Goal: Obtain resource: Download file/media

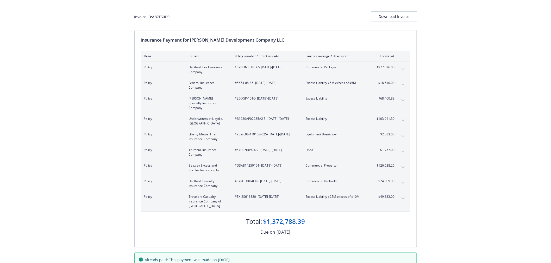
scroll to position [51, 0]
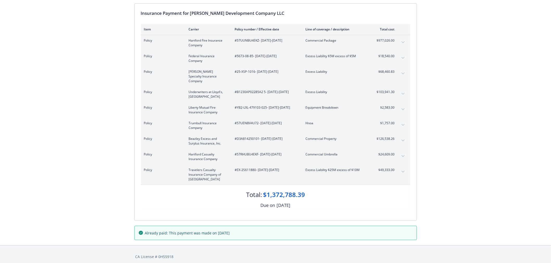
click at [403, 171] on icon "expand content" at bounding box center [402, 172] width 3 height 2
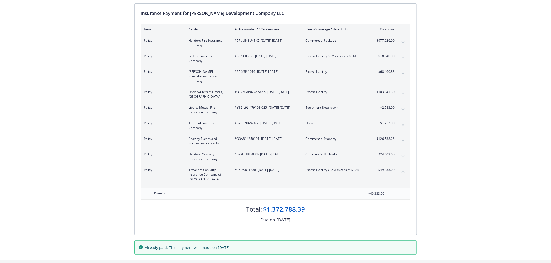
click at [403, 171] on icon "collapse content" at bounding box center [402, 172] width 3 height 2
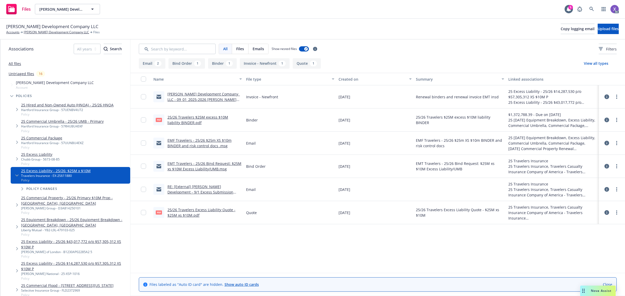
click at [219, 119] on link "25/26 Travelers $25M excess $10M liability BINDER.pdf" at bounding box center [197, 120] width 61 height 10
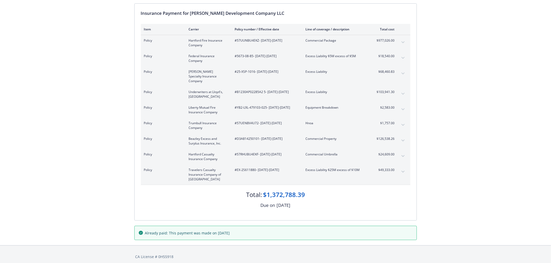
scroll to position [22, 0]
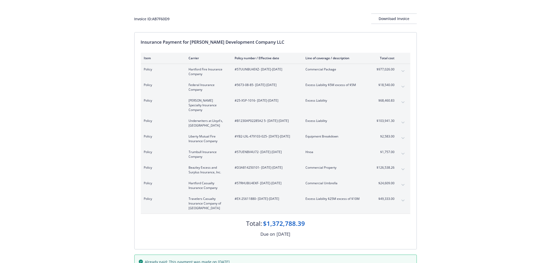
click at [199, 220] on div "Total: $1,372,788.39" at bounding box center [275, 221] width 269 height 14
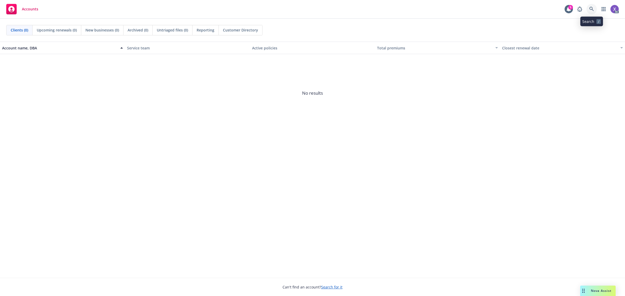
click at [591, 9] on icon at bounding box center [591, 9] width 5 height 5
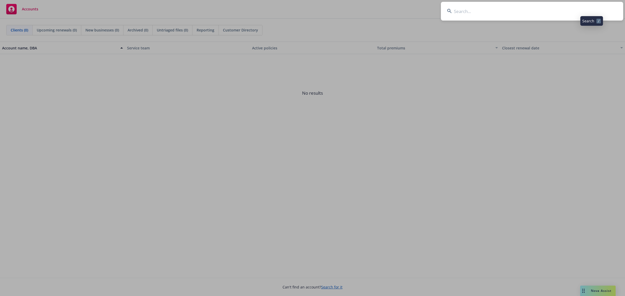
click at [538, 9] on input at bounding box center [532, 11] width 182 height 19
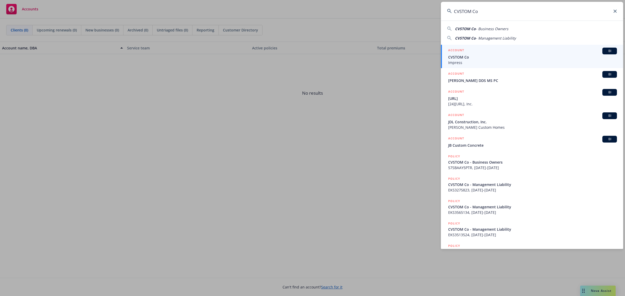
type input "CVSTOM Co"
click at [485, 56] on span "CVSTOM Co" at bounding box center [532, 56] width 169 height 5
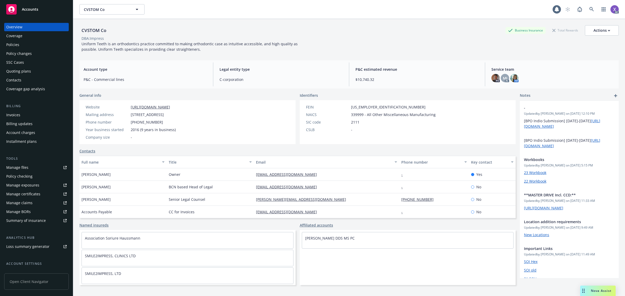
click at [14, 117] on div "Invoices" at bounding box center [13, 115] width 14 height 8
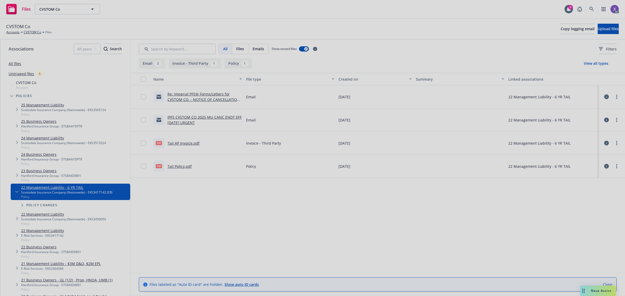
click at [590, 7] on div at bounding box center [312, 148] width 625 height 296
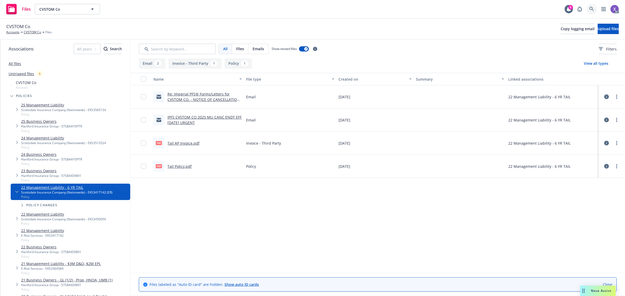
click at [588, 9] on link at bounding box center [591, 9] width 10 height 10
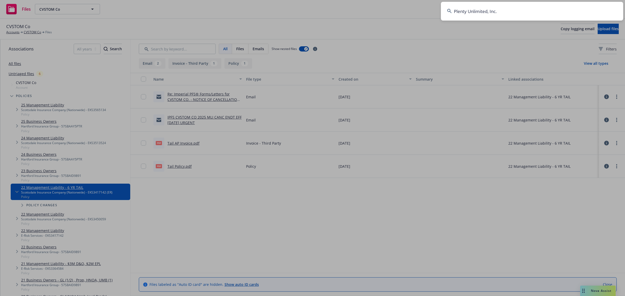
click at [470, 13] on input "Plenty Unlimited, Inc." at bounding box center [532, 11] width 182 height 19
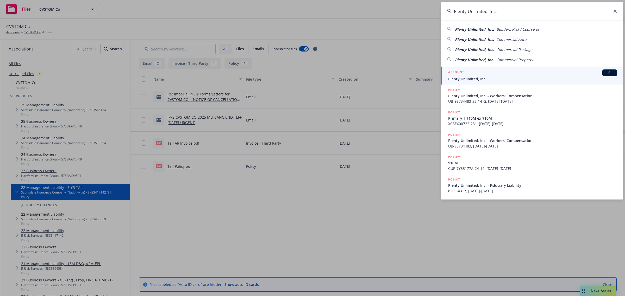
type input "Plenty Unlimited, Inc."
click at [473, 80] on span "Plenty Unlimited, Inc." at bounding box center [532, 78] width 169 height 5
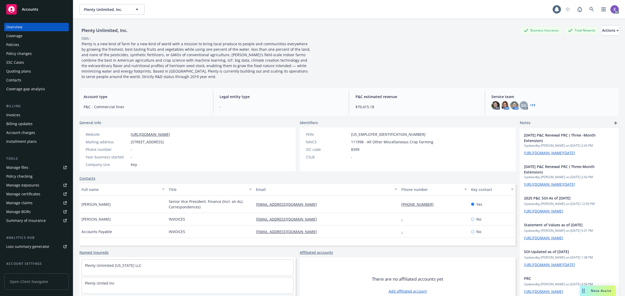
click at [17, 115] on div "Invoices" at bounding box center [13, 115] width 14 height 8
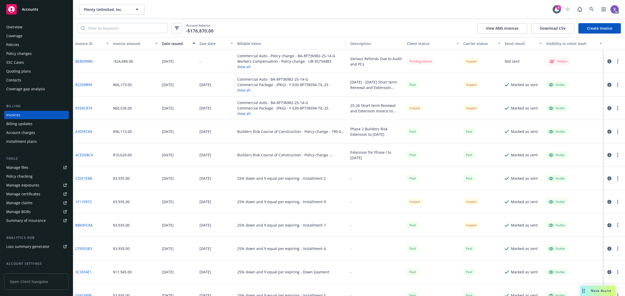
click at [607, 60] on icon "button" at bounding box center [609, 61] width 4 height 4
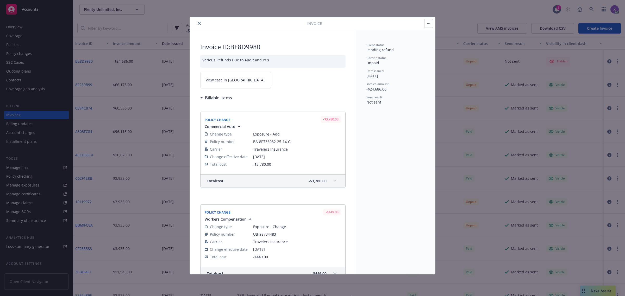
click at [225, 81] on span "View case in SSC" at bounding box center [235, 79] width 59 height 5
click at [201, 22] on button "close" at bounding box center [199, 23] width 6 height 6
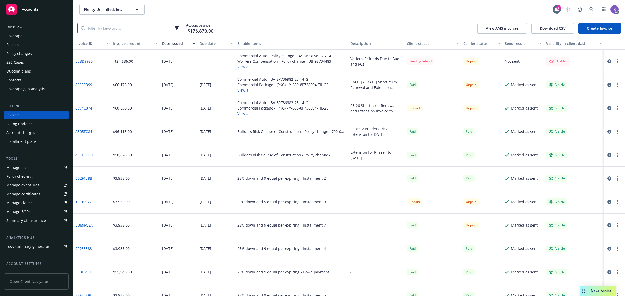
click at [118, 29] on input "search" at bounding box center [126, 28] width 82 height 10
paste input "B71E8262"
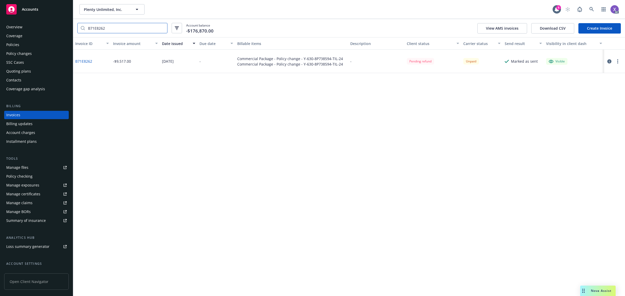
type input "B71E8262"
click at [81, 60] on link "B71E8262" at bounding box center [83, 61] width 17 height 5
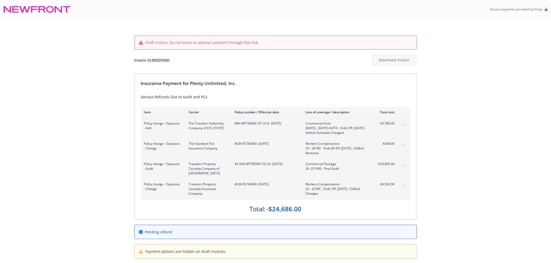
click at [335, 75] on div "Insurance Payment for Plenty Unlimited, Inc. Various Refunds Due to Audit and P…" at bounding box center [276, 147] width 282 height 146
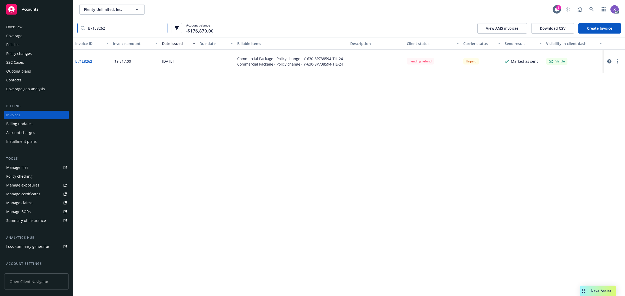
drag, startPoint x: 113, startPoint y: 26, endPoint x: 50, endPoint y: 26, distance: 63.2
click at [50, 26] on div "Accounts Overview Coverage Policies Policy changes SSC Cases Quoting plans Cont…" at bounding box center [312, 148] width 625 height 296
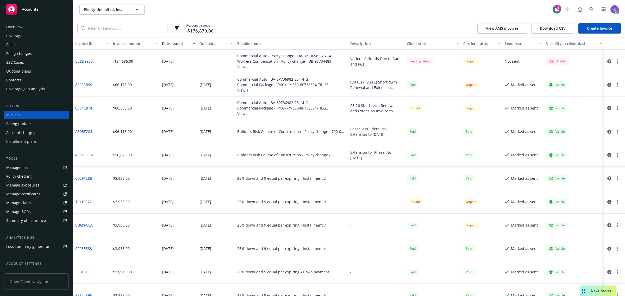
click at [85, 62] on link "BE8D9980" at bounding box center [83, 61] width 17 height 5
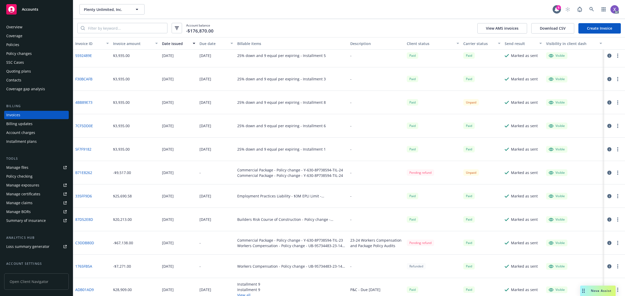
scroll to position [325, 0]
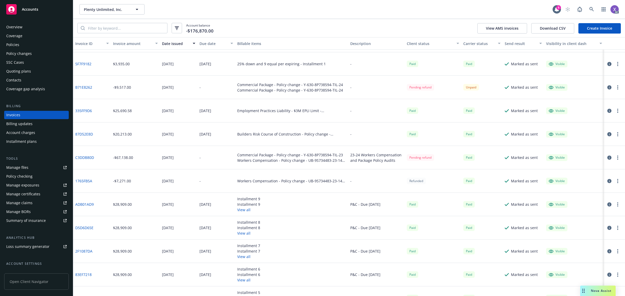
click at [87, 159] on link "C3DDB80D" at bounding box center [84, 157] width 19 height 5
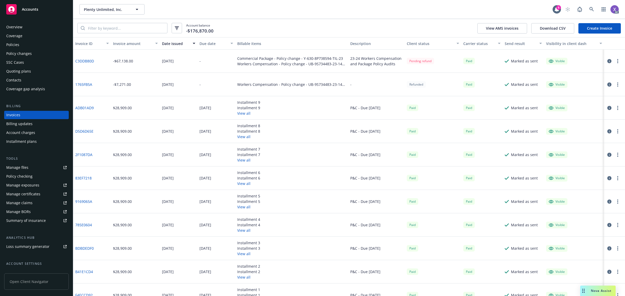
scroll to position [423, 0]
click at [88, 83] on link "1765FB5A" at bounding box center [83, 83] width 17 height 5
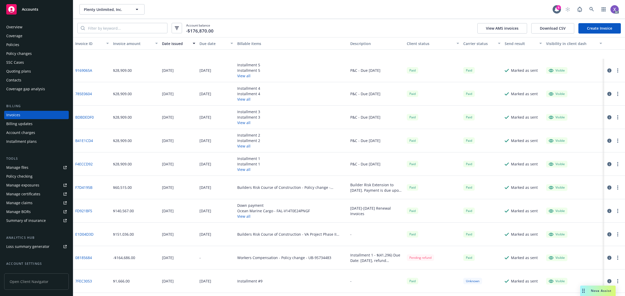
scroll to position [683, 0]
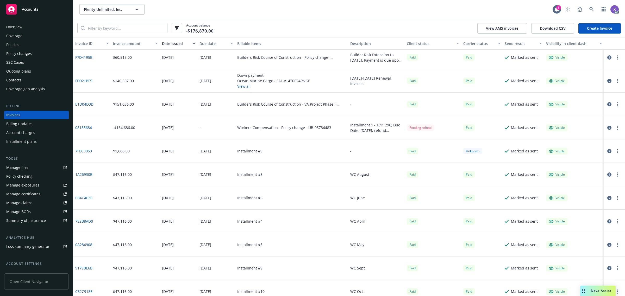
click at [89, 129] on link "08185684" at bounding box center [83, 127] width 17 height 5
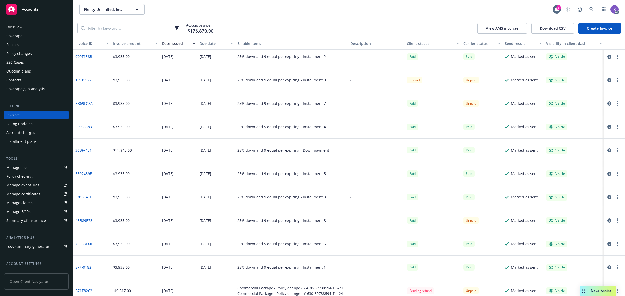
scroll to position [0, 0]
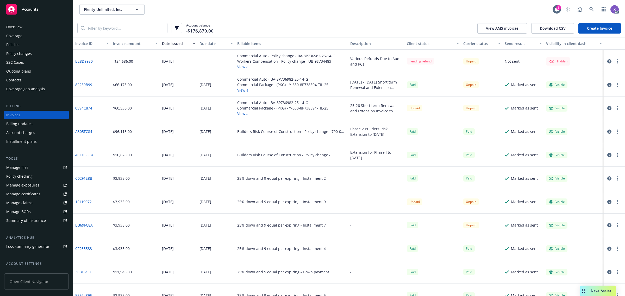
click at [16, 27] on div "Overview" at bounding box center [14, 27] width 16 height 8
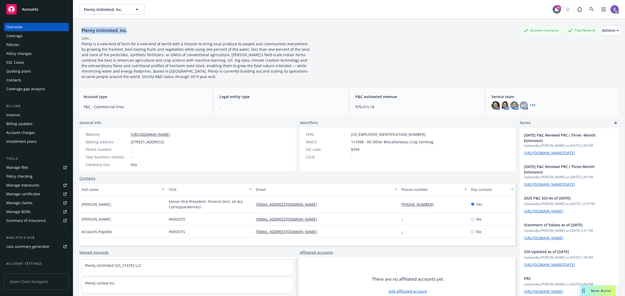
drag, startPoint x: 81, startPoint y: 30, endPoint x: 126, endPoint y: 30, distance: 44.2
click at [126, 30] on div "Plenty Unlimited, Inc." at bounding box center [104, 30] width 50 height 7
copy div "Plenty Unlimited, Inc"
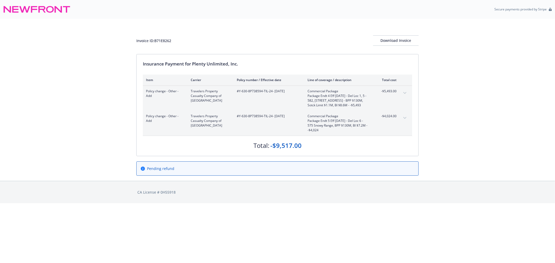
click at [241, 94] on div "#Y-630-8P738594-TIL-24 - 11/15/2024" at bounding box center [268, 98] width 62 height 19
click at [243, 92] on span "#Y-630-8P738594-TIL-24 - 11/15/2024" at bounding box center [268, 91] width 62 height 5
drag, startPoint x: 242, startPoint y: 92, endPoint x: 272, endPoint y: 93, distance: 30.0
click at [272, 93] on span "#Y-630-8P738594-TIL-24 - 11/15/2024" at bounding box center [268, 91] width 62 height 5
copy span "630-8P738594-TIL-24"
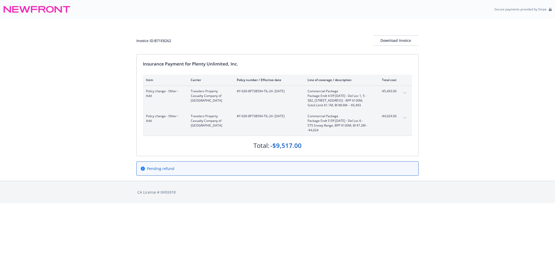
drag, startPoint x: 230, startPoint y: 117, endPoint x: 238, endPoint y: 118, distance: 8.6
click at [236, 118] on div "Travelers Property Casualty Company of [GEOGRAPHIC_DATA]" at bounding box center [281, 121] width 95 height 9
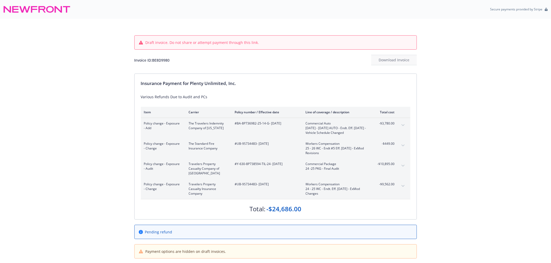
click at [484, 106] on div "Draft invoice. Do not share or attempt payment through this link. Invoice ID: B…" at bounding box center [275, 141] width 551 height 245
drag, startPoint x: 237, startPoint y: 125, endPoint x: 266, endPoint y: 125, distance: 28.9
click at [266, 125] on span "#BA-8P736982-25-14-G - 09/01/2025" at bounding box center [266, 123] width 62 height 5
copy span "BA-8P736982-25-14-"
click at [236, 151] on div "#UB-9S734483 - 01/01/2025" at bounding box center [266, 149] width 62 height 14
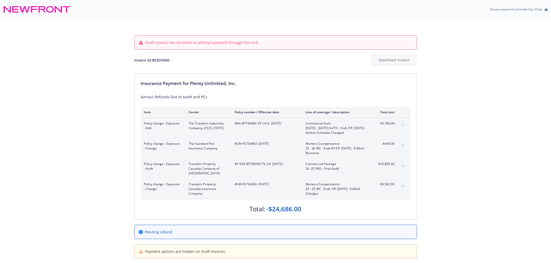
click at [248, 169] on div "#Y-630-8P738594-TIL-24 - 06/01/2025" at bounding box center [266, 169] width 62 height 14
click at [241, 165] on span "#Y-630-8P738594-TIL-24 - 06/01/2025" at bounding box center [266, 164] width 62 height 5
drag, startPoint x: 240, startPoint y: 165, endPoint x: 270, endPoint y: 165, distance: 29.9
click at [270, 165] on span "#Y-630-8P738594-TIL-24 - 06/01/2025" at bounding box center [266, 164] width 62 height 5
copy span "630-8P738594-TIL-24"
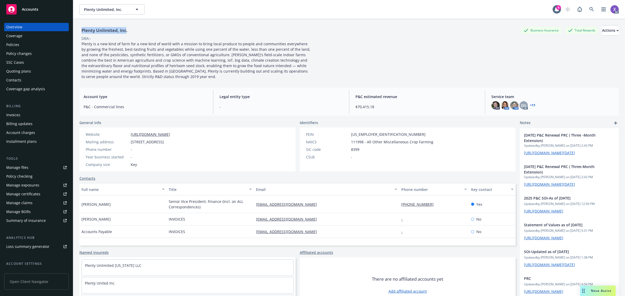
click at [20, 114] on div "Invoices" at bounding box center [36, 115] width 60 height 8
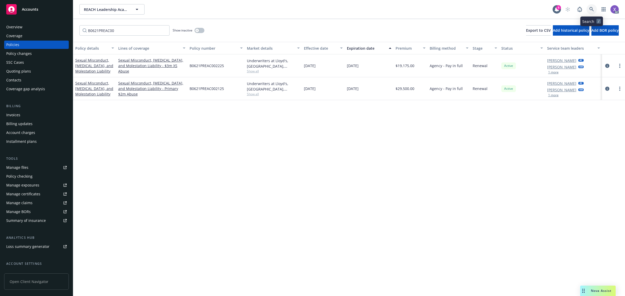
click at [592, 5] on link at bounding box center [591, 9] width 10 height 10
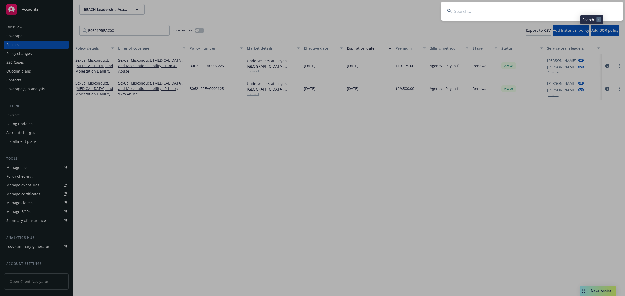
click at [517, 11] on input at bounding box center [532, 11] width 182 height 19
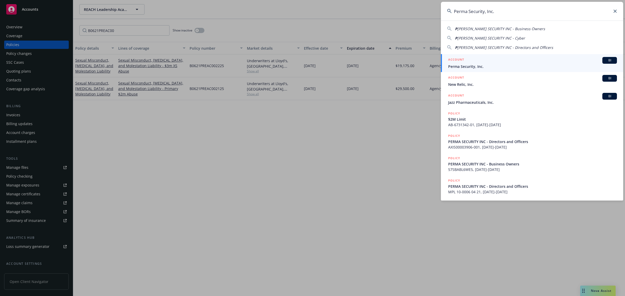
type input "Perma Security, Inc."
click at [479, 68] on span "Perma Security, Inc." at bounding box center [532, 66] width 169 height 5
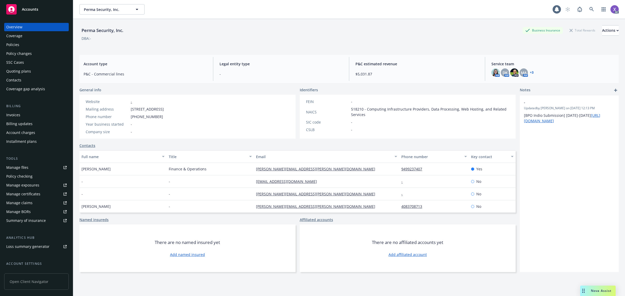
click at [18, 48] on div "Policies" at bounding box center [12, 45] width 13 height 8
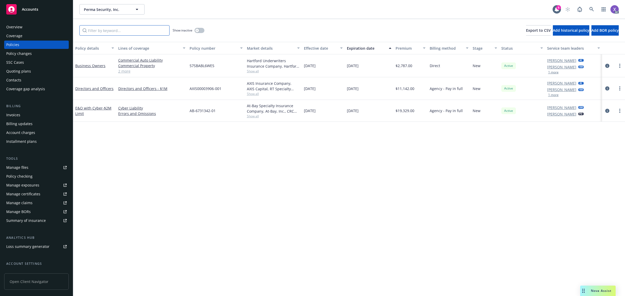
click at [122, 31] on input "Filter by keyword..." at bounding box center [124, 30] width 90 height 10
paste input "AB-6731342-01"
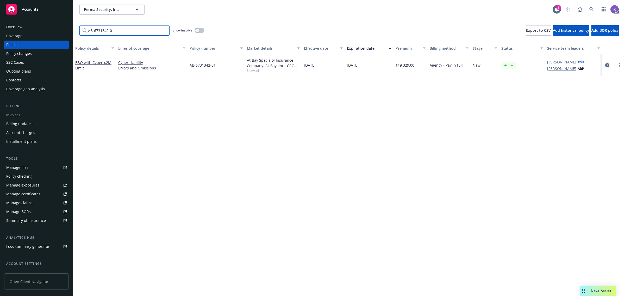
type input "AB-6731342-01"
click at [607, 66] on icon "circleInformation" at bounding box center [607, 65] width 4 height 4
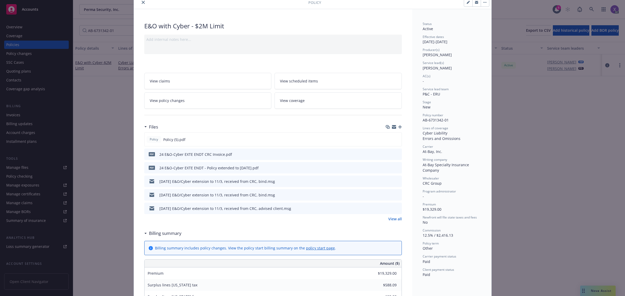
scroll to position [33, 0]
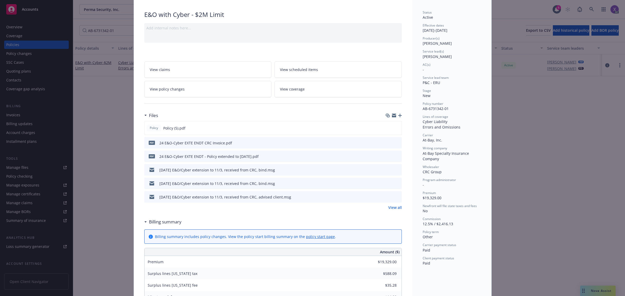
click at [386, 142] on icon "download file" at bounding box center [388, 143] width 4 height 4
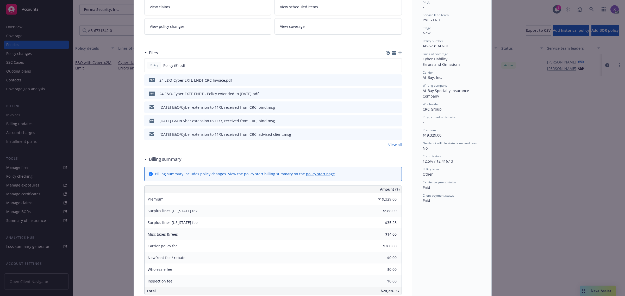
scroll to position [98, 0]
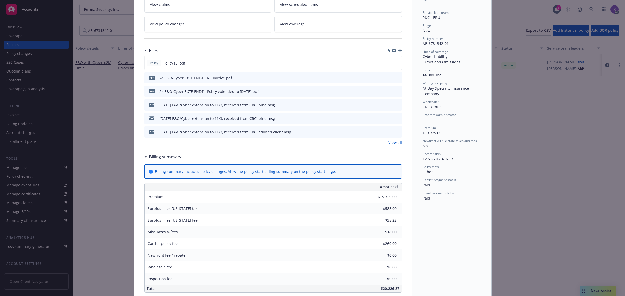
click at [390, 141] on link "View all" at bounding box center [395, 142] width 14 height 5
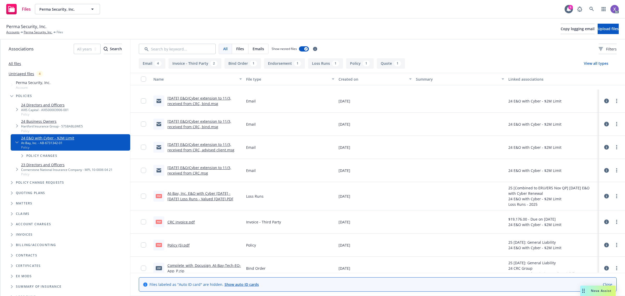
scroll to position [72, 0]
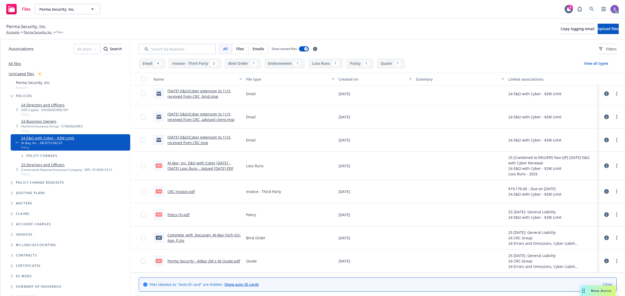
click at [188, 192] on link "CRC invoice.pdf" at bounding box center [180, 191] width 27 height 5
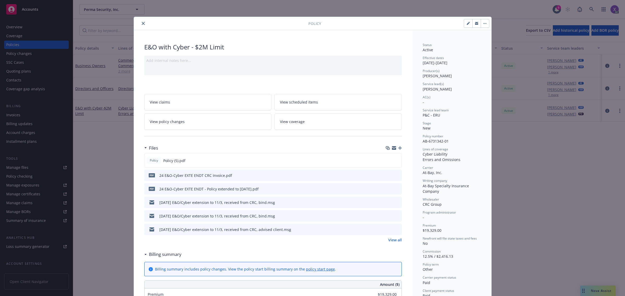
click at [388, 242] on link "View all" at bounding box center [395, 239] width 14 height 5
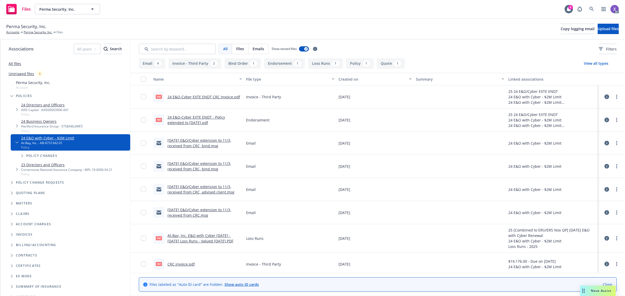
click at [221, 96] on link "24 E&O-Cyber EXTE ENDT CRC Invoice.pdf" at bounding box center [203, 96] width 73 height 5
